Goal: Task Accomplishment & Management: Use online tool/utility

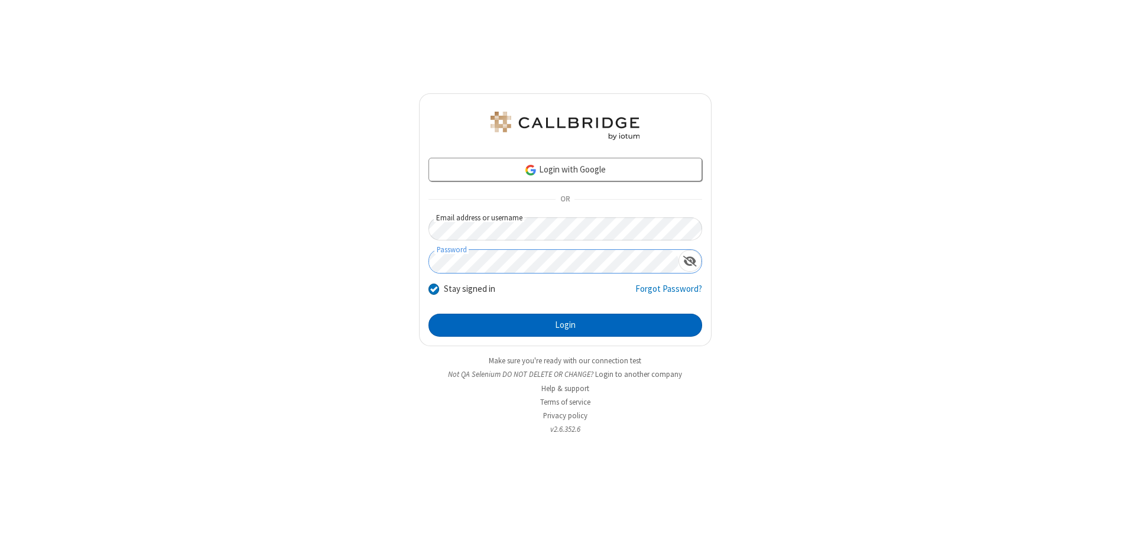
click at [565, 325] on button "Login" at bounding box center [565, 326] width 274 height 24
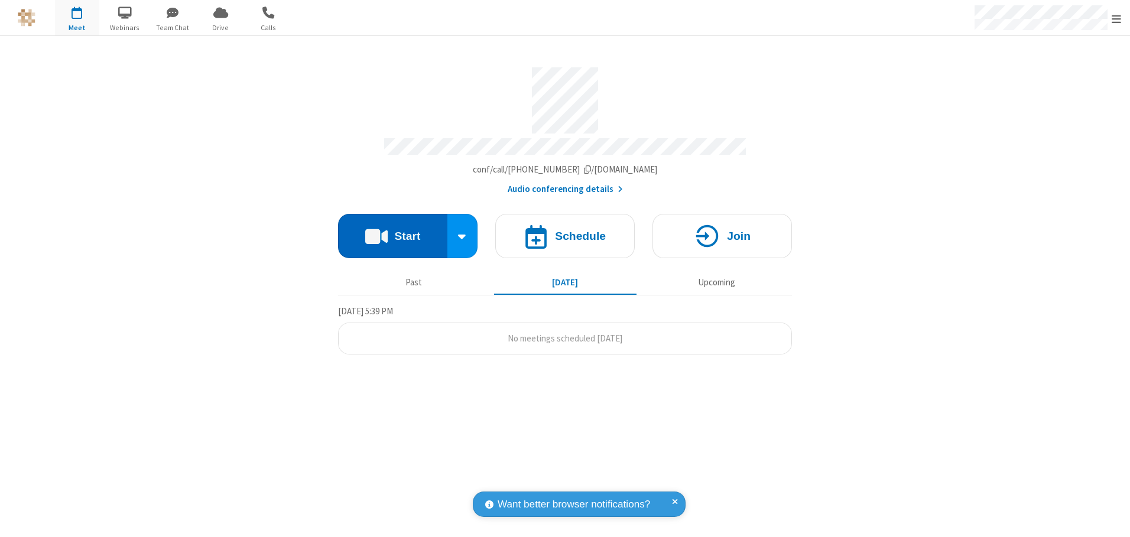
click at [392, 232] on button "Start" at bounding box center [392, 236] width 109 height 44
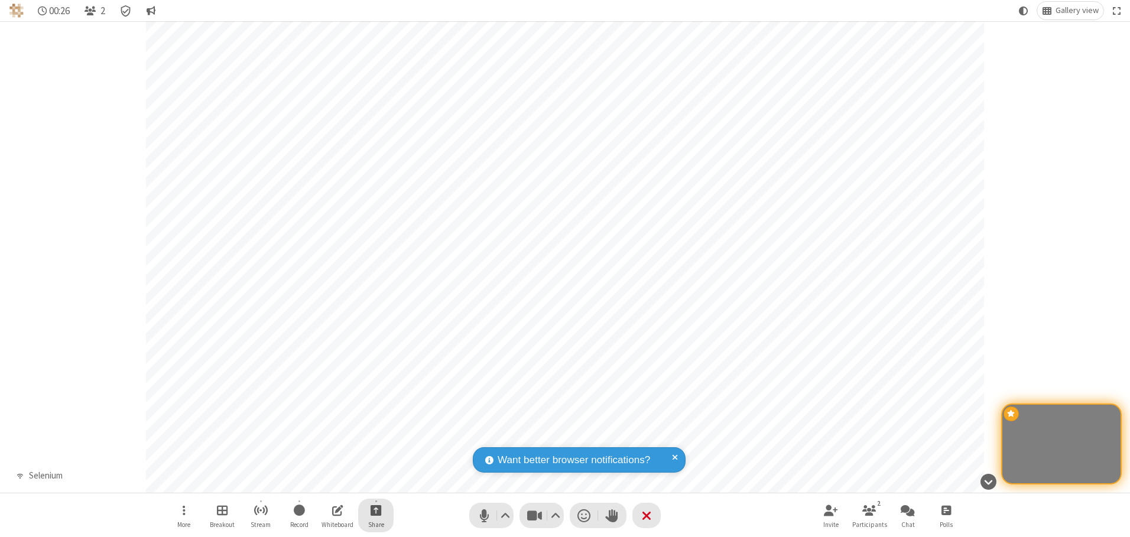
click at [376, 510] on span "Start sharing" at bounding box center [375, 510] width 11 height 15
click at [328, 482] on span "Share my screen" at bounding box center [328, 482] width 14 height 10
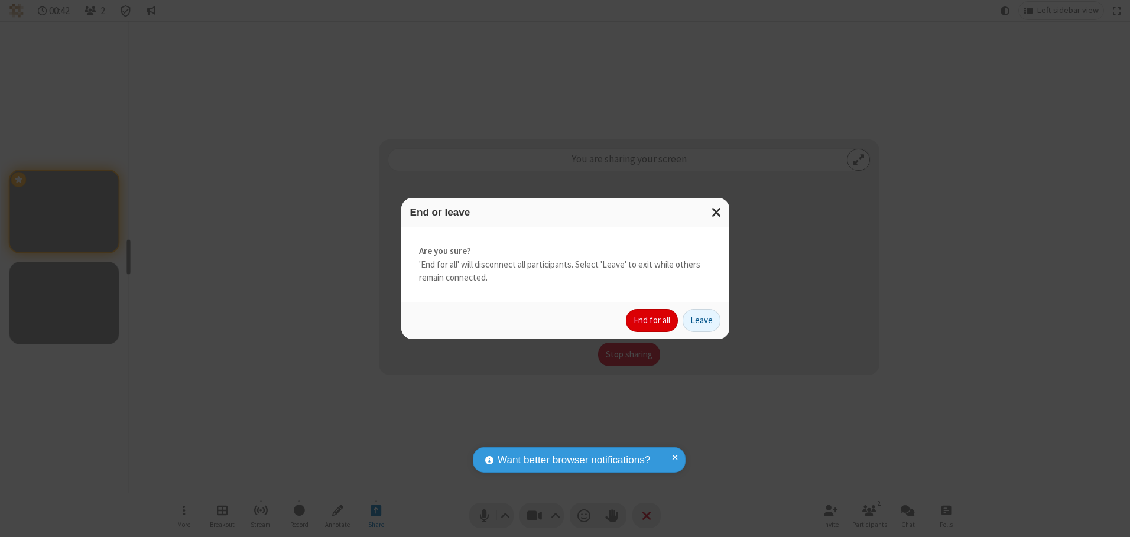
click at [652, 320] on button "End for all" at bounding box center [652, 321] width 52 height 24
